Goal: Task Accomplishment & Management: Use online tool/utility

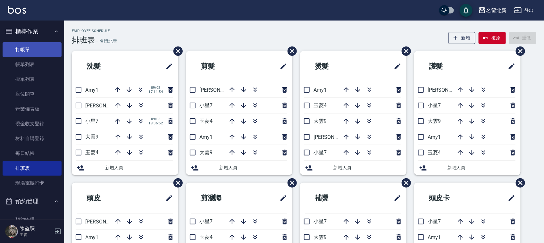
click at [30, 42] on link "打帳單" at bounding box center [32, 49] width 59 height 15
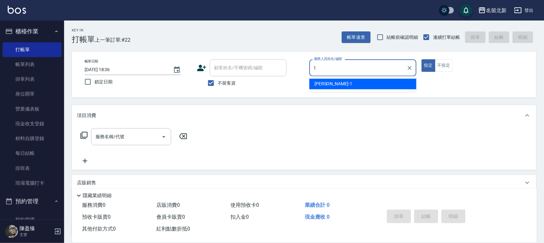
type input "1"
type button "true"
type input "[PERSON_NAME]-1"
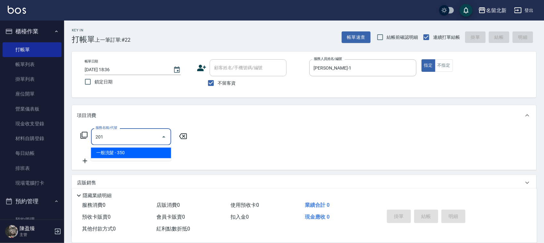
type input "一般洗髮(201)"
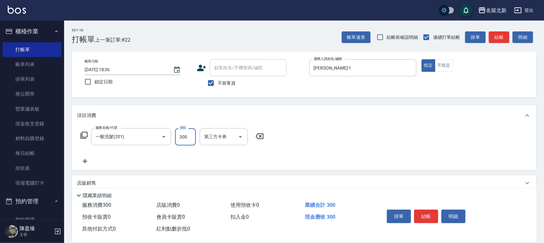
type input "300"
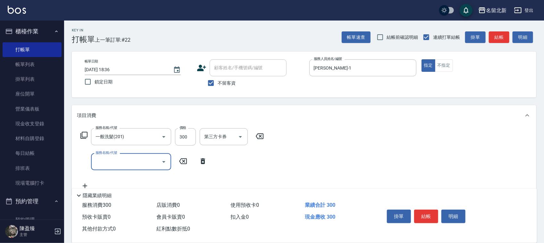
click at [428, 207] on div "掛單 結帳 明細" at bounding box center [426, 217] width 84 height 20
click at [430, 209] on button "結帳" at bounding box center [426, 215] width 24 height 13
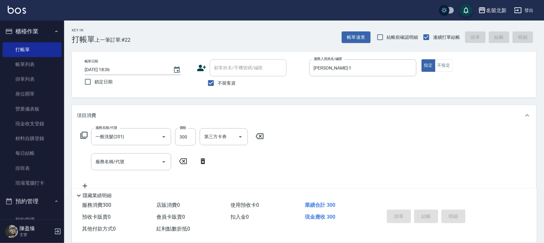
type input "[DATE] 18:37"
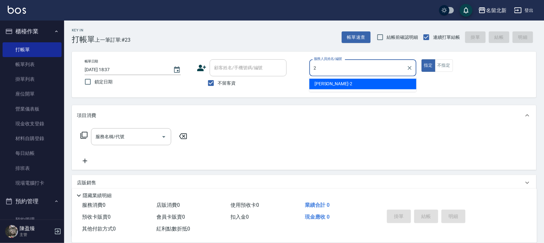
type input "[PERSON_NAME]-2"
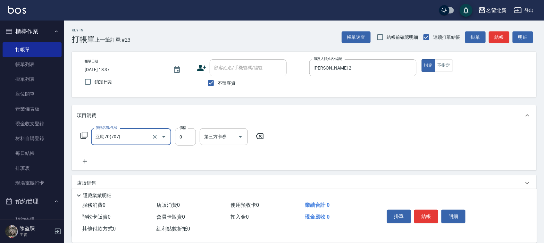
type input "互助70(707)"
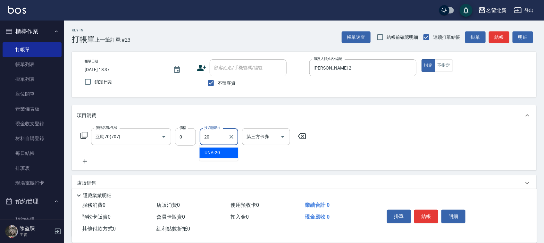
type input "UNA-20"
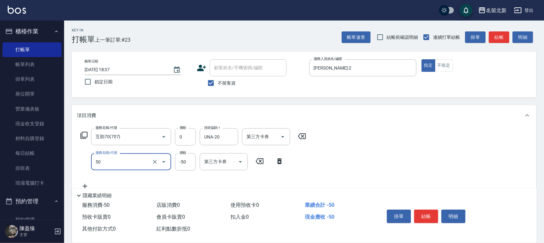
type input "年終贈品(50)"
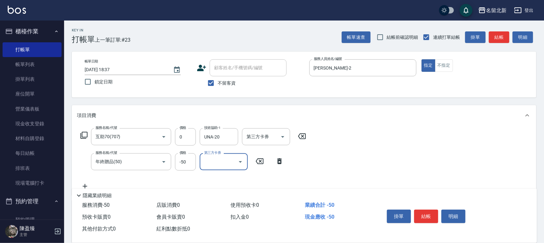
click at [258, 156] on div "服務名稱/代號 年終贈品(50) 服務名稱/代號 價格 -50 價格 第三方卡券 第三方卡券" at bounding box center [182, 161] width 210 height 17
click at [262, 159] on icon at bounding box center [260, 161] width 8 height 6
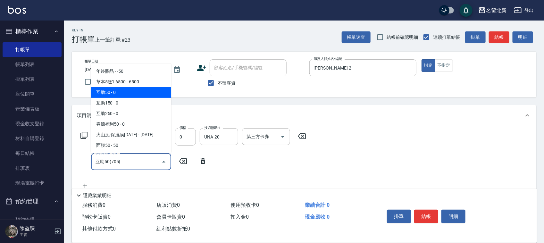
type input "互助50(705)"
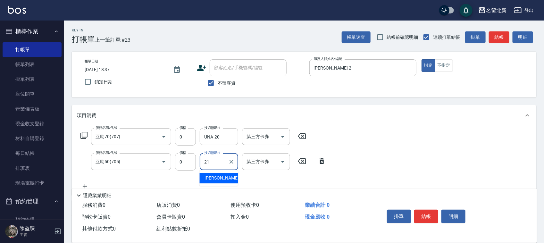
type input "[PERSON_NAME]-21"
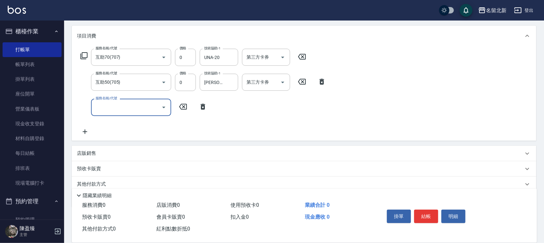
scroll to position [80, 0]
type input "H"
type input "草本"
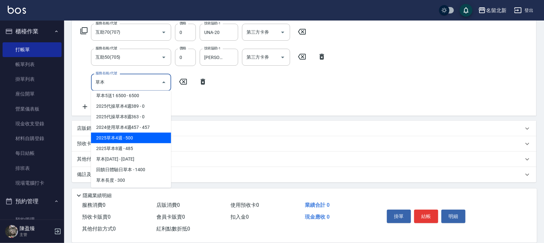
scroll to position [0, 0]
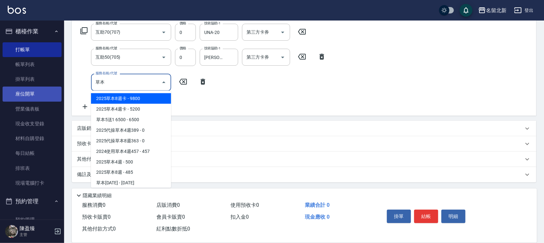
drag, startPoint x: 144, startPoint y: 79, endPoint x: 37, endPoint y: 88, distance: 107.1
click at [38, 87] on div "名留北新 登出 櫃檯作業 打帳單 帳單列表 掛單列表 座位開單 營業儀表板 現金收支登錄 材料自購登錄 每日結帳 排班表 現場電腦打卡 預約管理 預約管理 單…" at bounding box center [272, 70] width 544 height 348
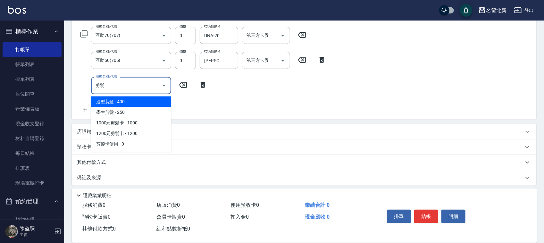
scroll to position [104, 0]
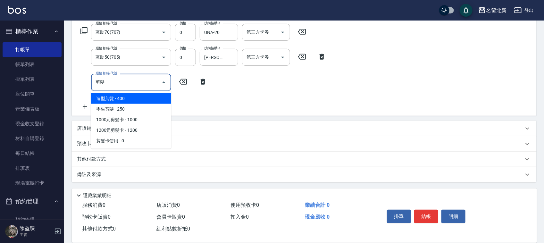
type input "剪"
type input "1"
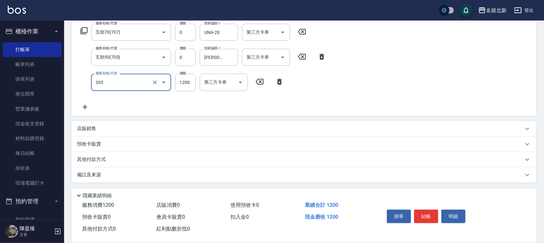
type input "1200元剪髮卡(305)"
type input "1400"
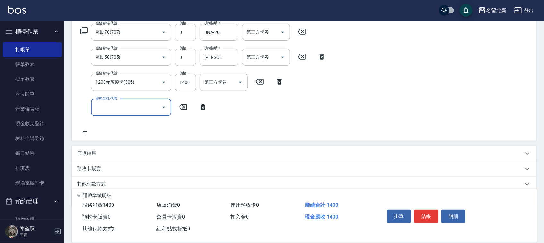
click at [166, 106] on icon "Open" at bounding box center [164, 107] width 8 height 8
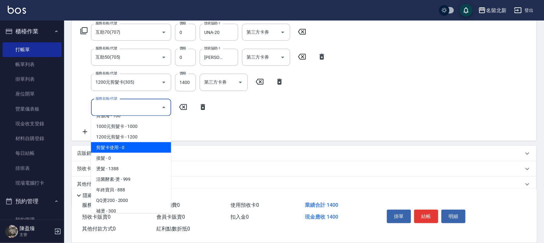
scroll to position [360, 0]
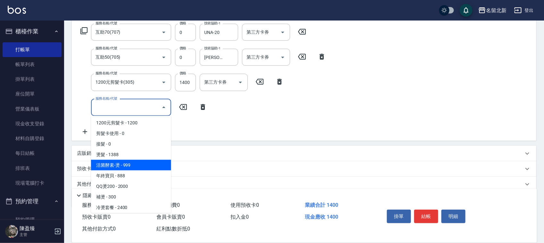
drag, startPoint x: 242, startPoint y: 145, endPoint x: 251, endPoint y: 148, distance: 9.4
click at [242, 144] on div "項目消費 服務名稱/代號 互助70(707) 服務名稱/代號 價格 0 價格 技術協助-1 UNA-20 技術協助-1 第三方卡券 第三方卡券 服務名稱/代號…" at bounding box center [304, 104] width 464 height 207
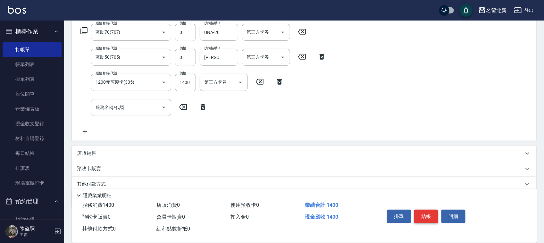
click at [430, 213] on button "結帳" at bounding box center [426, 215] width 24 height 13
type input "[DATE] 18:39"
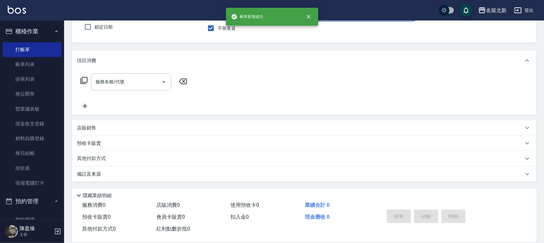
scroll to position [54, 0]
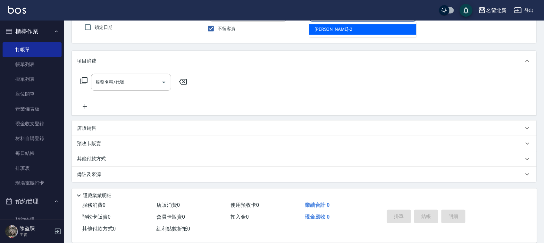
type input "[PERSON_NAME]-2"
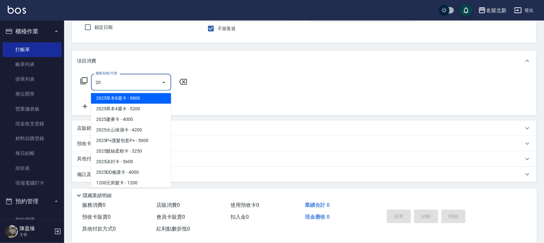
type input "2"
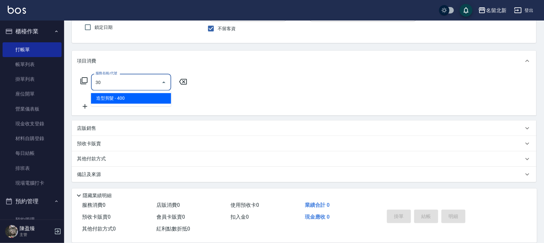
type input "3"
type input "髮質調理洗髮(204)"
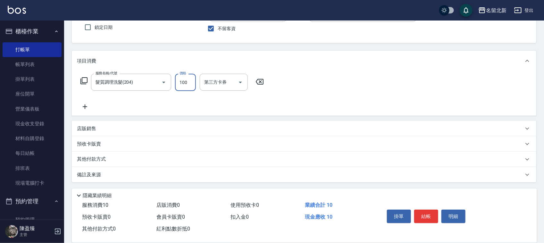
type input "100"
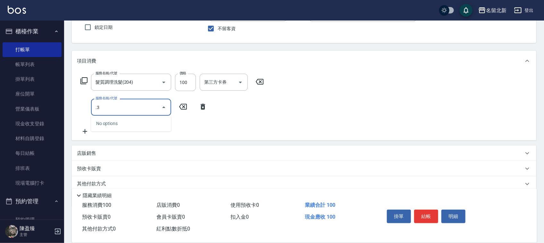
type input "."
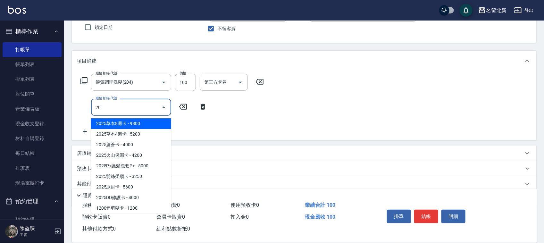
type input "2"
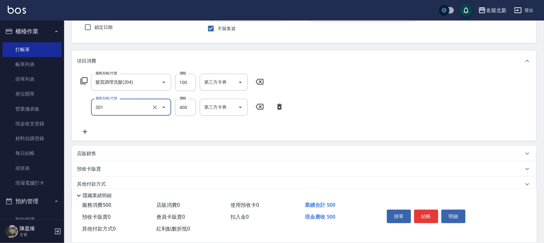
type input "造型剪髮(301)"
type input "380"
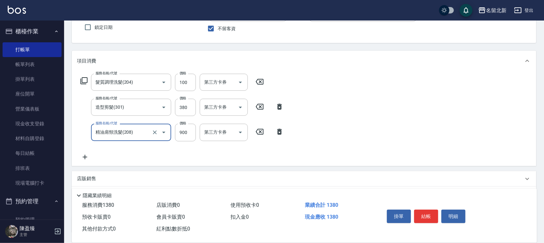
type input "精油肩頸洗髮(208)"
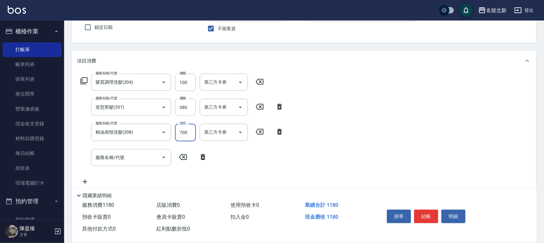
type input "700"
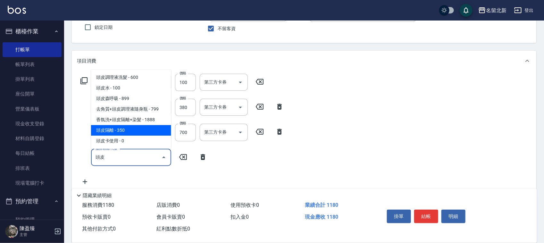
click at [163, 128] on span "頭皮隔離 - 350" at bounding box center [131, 130] width 80 height 11
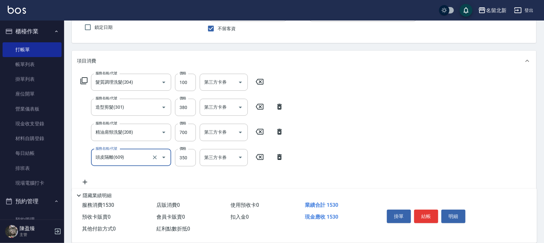
type input "頭皮隔離(609)"
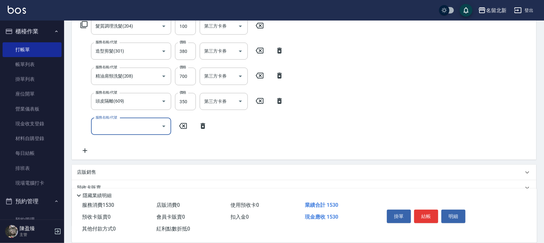
scroll to position [135, 0]
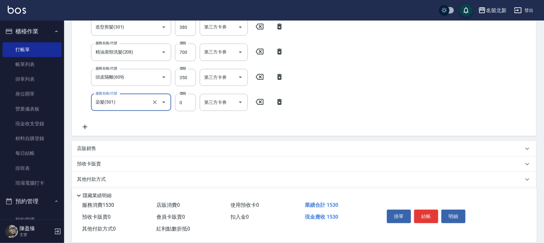
type input "染髮(501)"
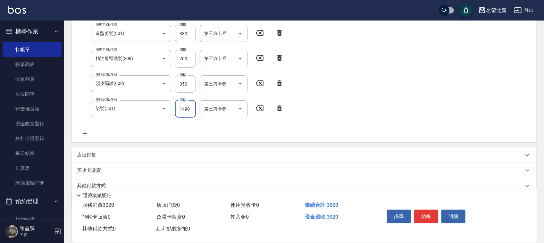
type input "1490"
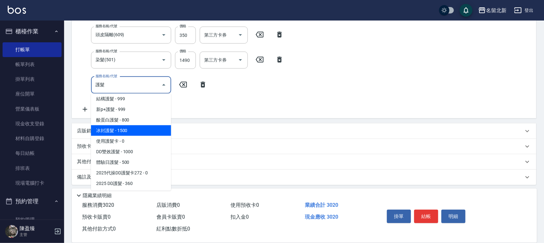
scroll to position [179, 0]
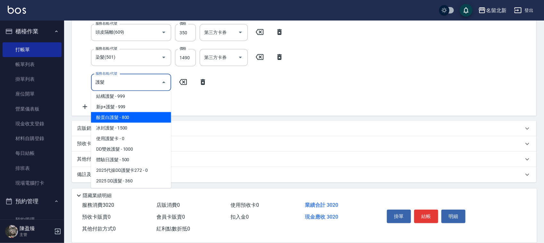
click at [151, 59] on span "去角質+活髮護髮 - 999" at bounding box center [131, 54] width 80 height 11
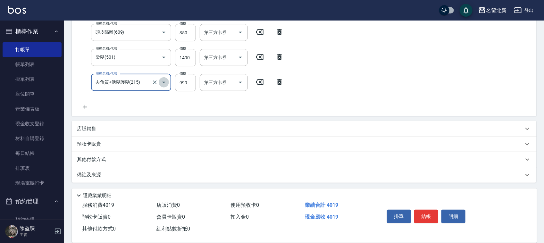
click at [166, 80] on icon "Open" at bounding box center [164, 82] width 8 height 8
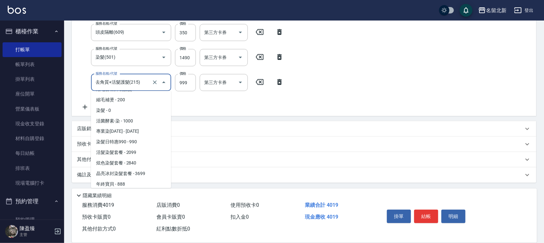
scroll to position [492, 0]
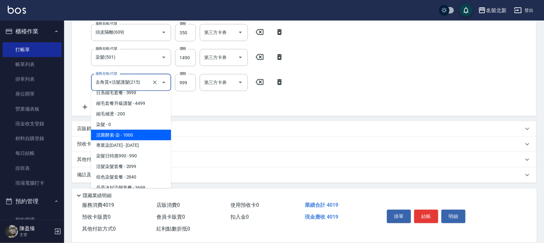
drag, startPoint x: 143, startPoint y: 130, endPoint x: 119, endPoint y: 133, distance: 23.6
click at [119, 133] on span "活菌酵素-染 - 1000" at bounding box center [131, 135] width 80 height 11
type input "活菌酵素-染(502)"
type input "1000"
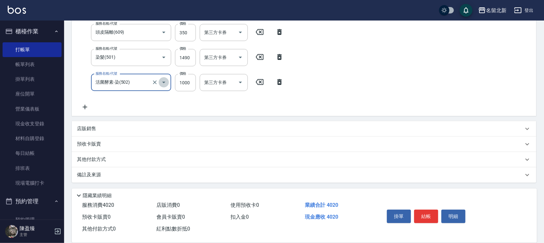
click at [163, 84] on icon "Open" at bounding box center [164, 82] width 8 height 8
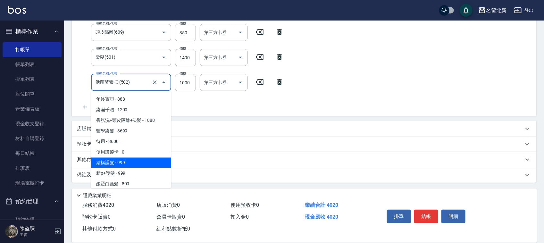
scroll to position [604, 0]
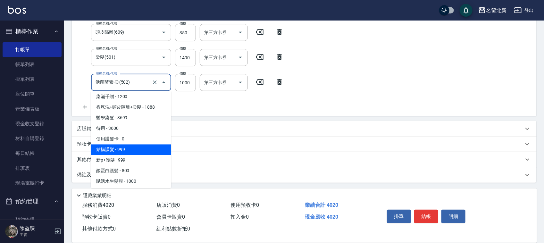
click at [156, 149] on span "結構護髮 - 999" at bounding box center [131, 149] width 80 height 11
type input "結構護髮(602)"
type input "999"
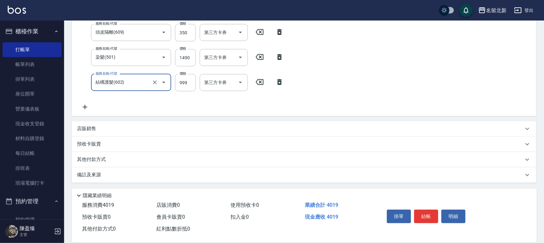
type input "結構護髮(602)"
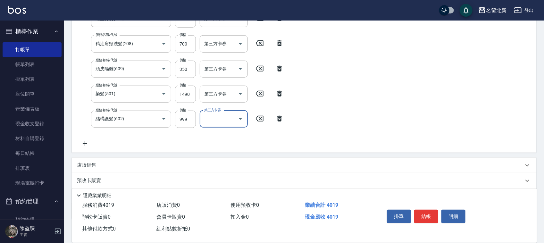
scroll to position [148, 0]
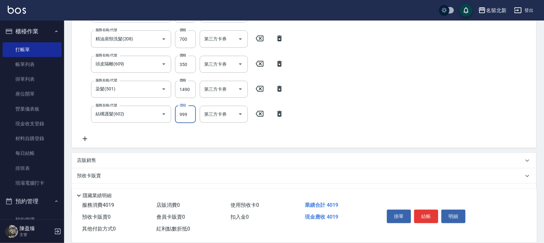
click at [190, 110] on div "服務名稱/代號 髮質調理洗髮(204) 服務名稱/代號 價格 100 價格 第三方卡券 第三方卡券 服務名稱/代號 造型剪髮(301) 服務名稱/代號 價格 …" at bounding box center [182, 61] width 210 height 162
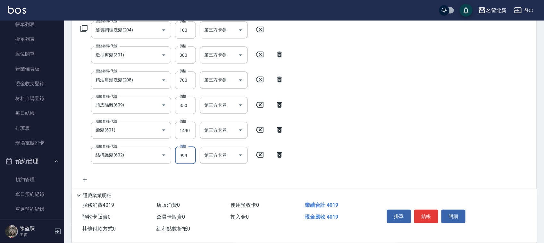
scroll to position [108, 0]
click at [193, 154] on input "600" at bounding box center [185, 154] width 21 height 17
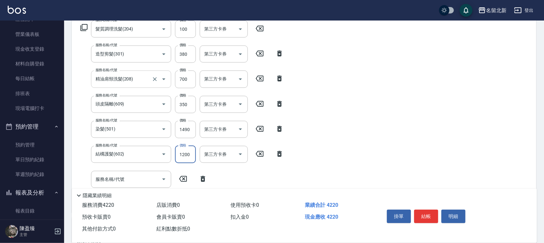
scroll to position [120, 0]
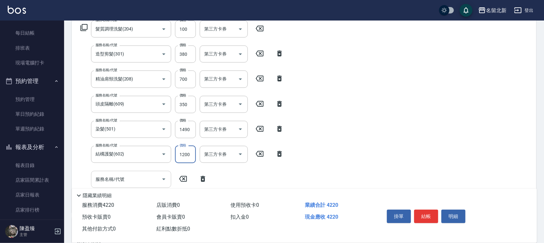
type input "1200"
click at [151, 174] on input "服務名稱/代號" at bounding box center [126, 179] width 65 height 11
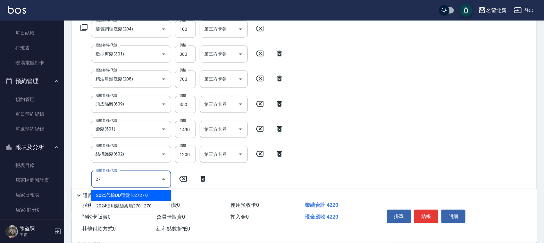
type input "2"
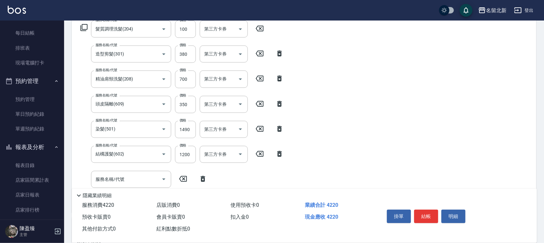
click at [353, 110] on div "服務名稱/代號 髮質調理洗髮(204) 服務名稱/代號 價格 100 價格 第三方卡券 第三方卡券 服務名稱/代號 造型剪髮(301) 服務名稱/代號 價格 …" at bounding box center [304, 115] width 464 height 194
